Goal: Navigation & Orientation: Find specific page/section

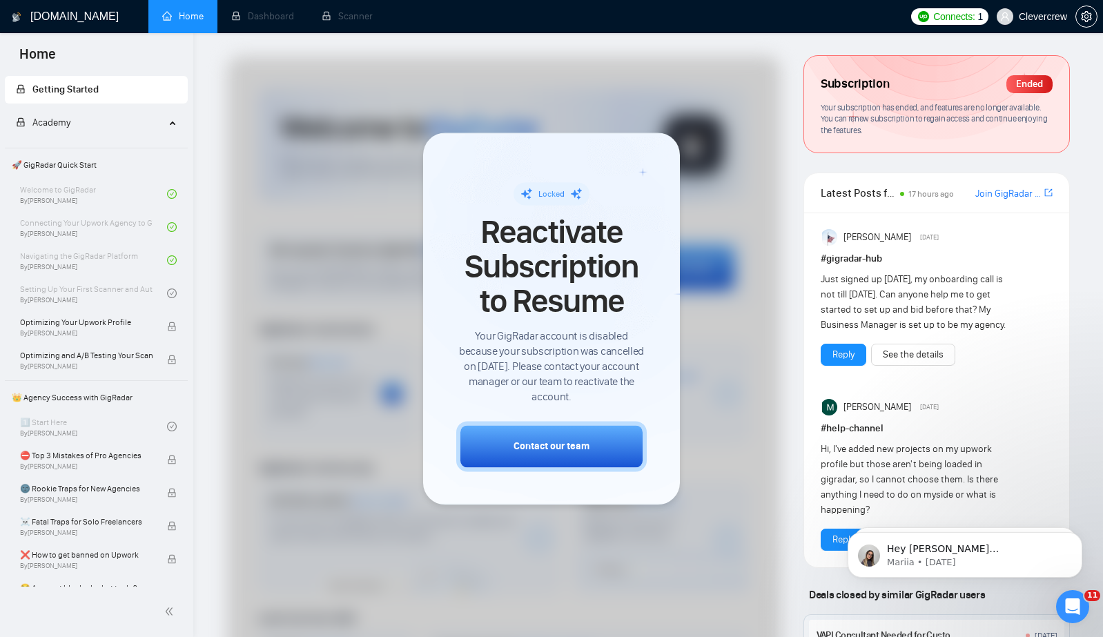
click at [727, 155] on div at bounding box center [504, 411] width 554 height 710
click at [109, 327] on span "Optimizing Your Upwork Profile" at bounding box center [86, 323] width 133 height 14
click at [271, 15] on li "Dashboard" at bounding box center [263, 16] width 90 height 33
click at [356, 17] on li "Scanner" at bounding box center [347, 16] width 79 height 33
click at [75, 23] on h1 "[DOMAIN_NAME]" at bounding box center [74, 16] width 88 height 33
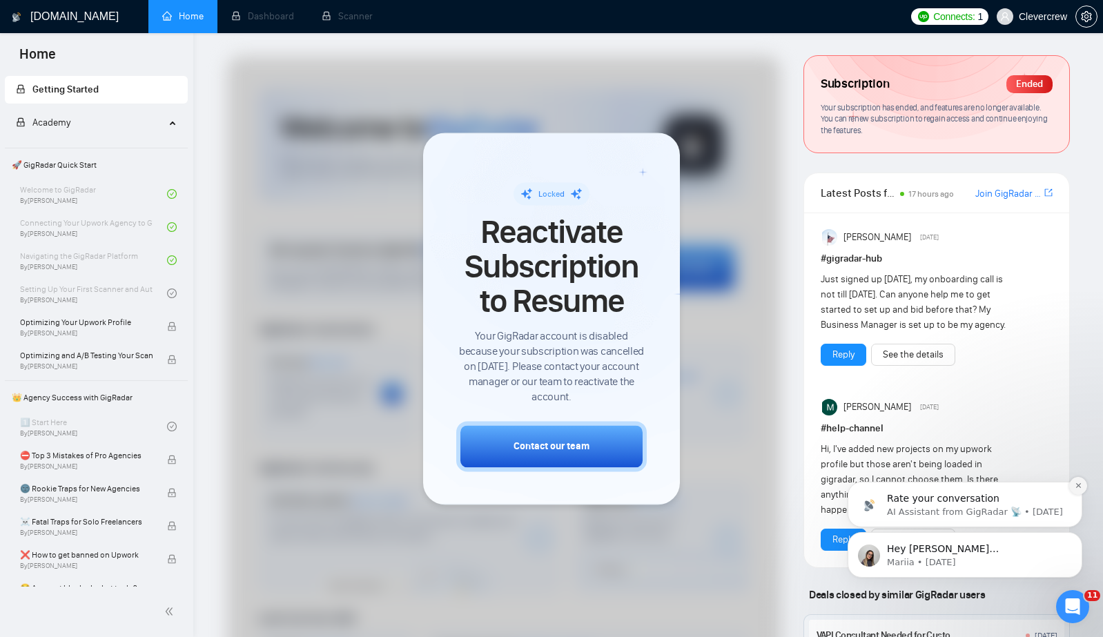
click at [1074, 484] on button "Dismiss notification" at bounding box center [1079, 486] width 18 height 18
click at [1075, 535] on icon "Dismiss notification" at bounding box center [1079, 536] width 8 height 8
